Goal: Check status: Check status

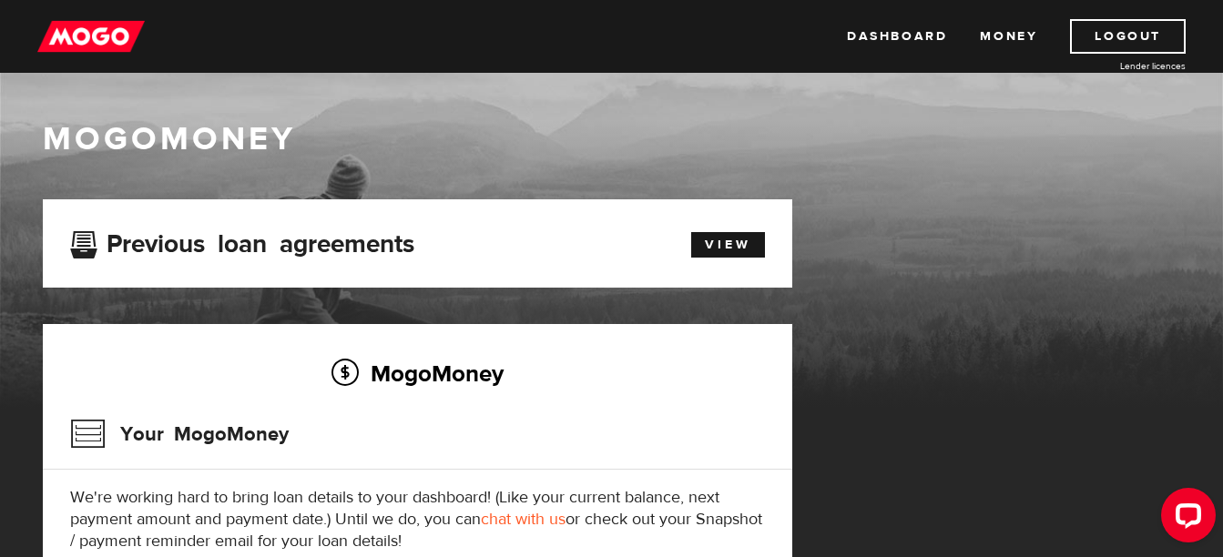
click at [897, 272] on div "MogoMoney Your MogoMoney application Expired Your MogoMoney credit decision has…" at bounding box center [612, 447] width 1166 height 497
click at [887, 28] on link "Dashboard" at bounding box center [897, 36] width 100 height 35
click at [904, 26] on link "Dashboard" at bounding box center [897, 36] width 100 height 35
click at [731, 242] on link "View" at bounding box center [728, 244] width 74 height 25
click at [876, 333] on div "MogoMoney Your MogoMoney application Expired Your MogoMoney credit decision has…" at bounding box center [612, 447] width 1166 height 497
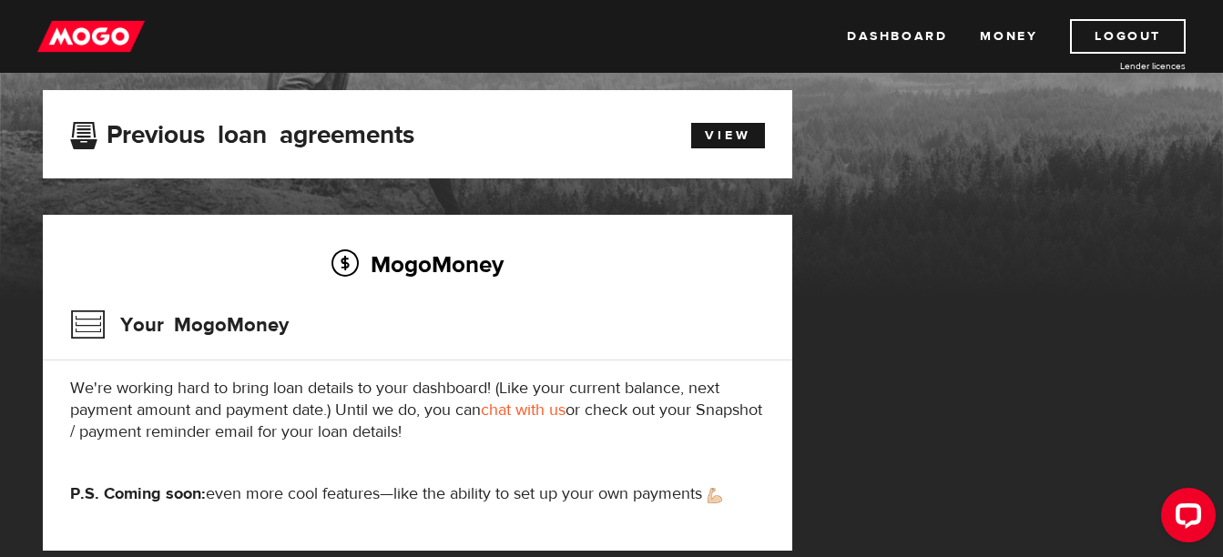
scroll to position [73, 0]
